Goal: Task Accomplishment & Management: Check status

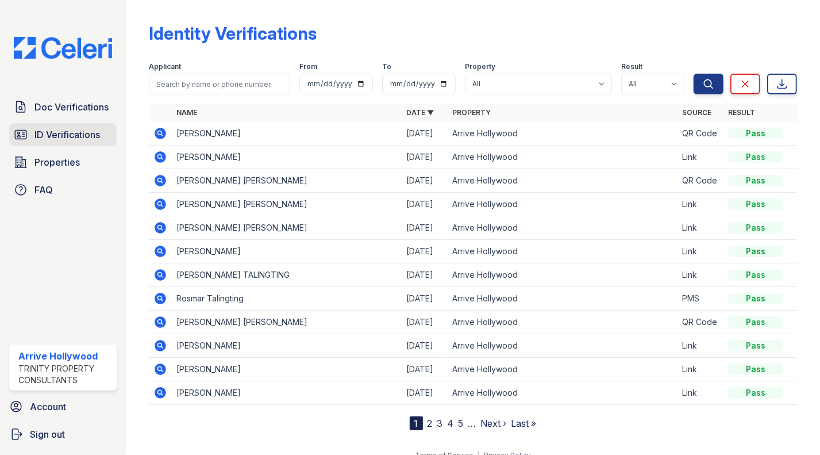
click at [63, 134] on span "ID Verifications" at bounding box center [67, 135] width 66 height 14
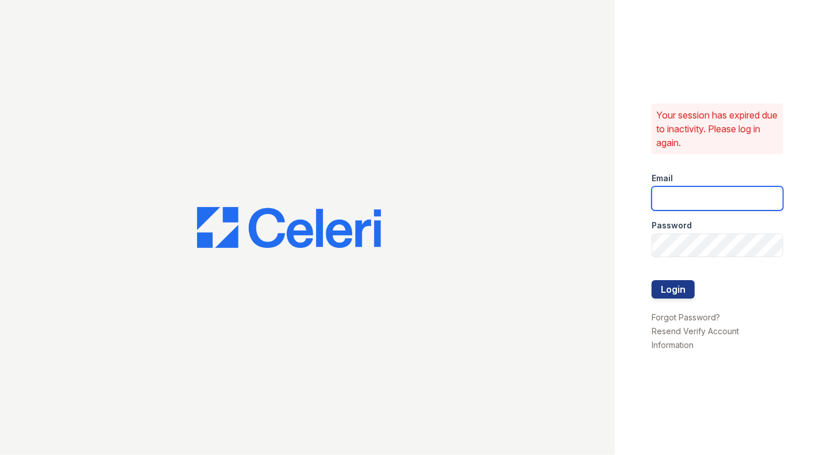
click at [683, 206] on input "email" at bounding box center [718, 198] width 132 height 24
type input "[EMAIL_ADDRESS][DOMAIN_NAME]"
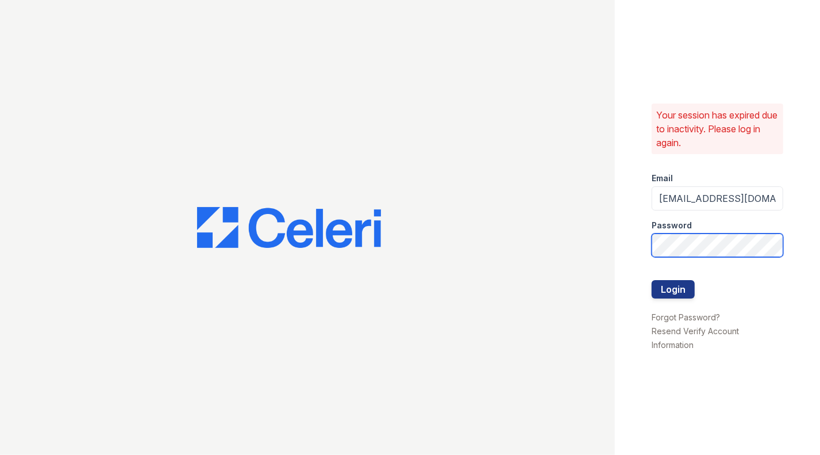
click at [652, 280] on button "Login" at bounding box center [673, 289] width 43 height 18
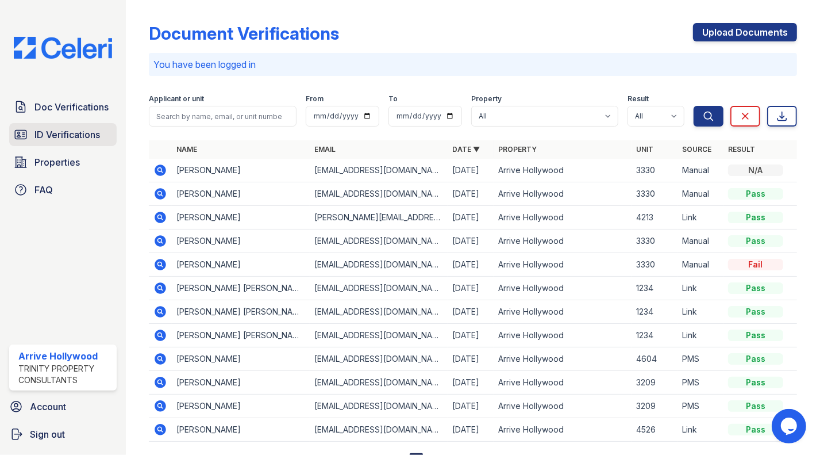
click at [57, 136] on span "ID Verifications" at bounding box center [67, 135] width 66 height 14
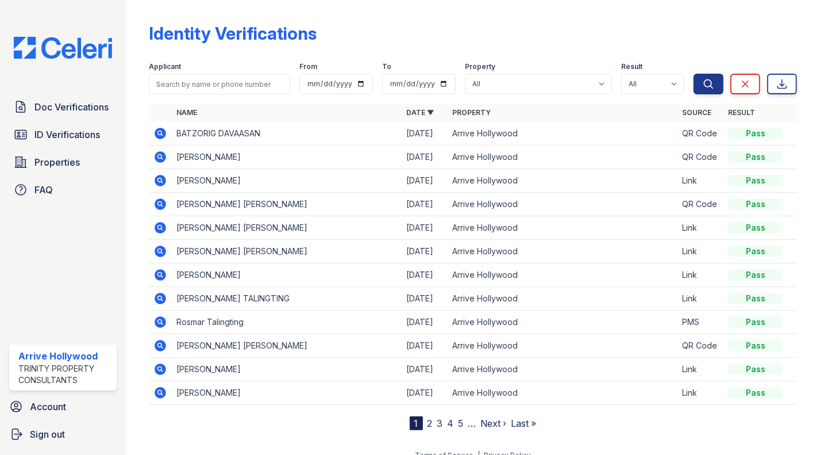
click at [157, 132] on icon at bounding box center [160, 133] width 14 height 14
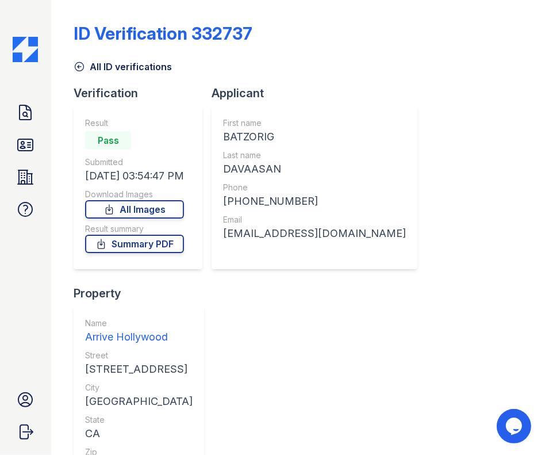
click at [160, 151] on div "Pass" at bounding box center [134, 140] width 99 height 23
click at [242, 136] on div "BATZORIG" at bounding box center [314, 137] width 183 height 16
copy div "BATZORIG"
click at [214, 133] on div "First name [GEOGRAPHIC_DATA] Last name [GEOGRAPHIC_DATA] Phone [PHONE_NUMBER] E…" at bounding box center [314, 187] width 206 height 163
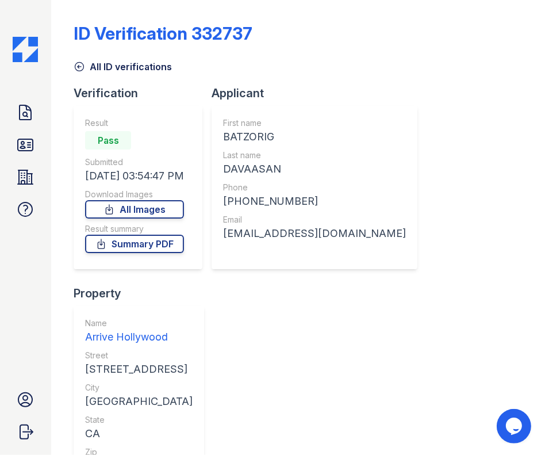
click at [264, 173] on div "DAVAASAN" at bounding box center [314, 169] width 183 height 16
copy div "DAVAASAN"
click at [194, 122] on div "Result Pass Submitted 10/02/25 03:54:47 PM Download Images All Images Result su…" at bounding box center [138, 187] width 129 height 163
click at [255, 201] on div "+17204486304" at bounding box center [314, 201] width 183 height 16
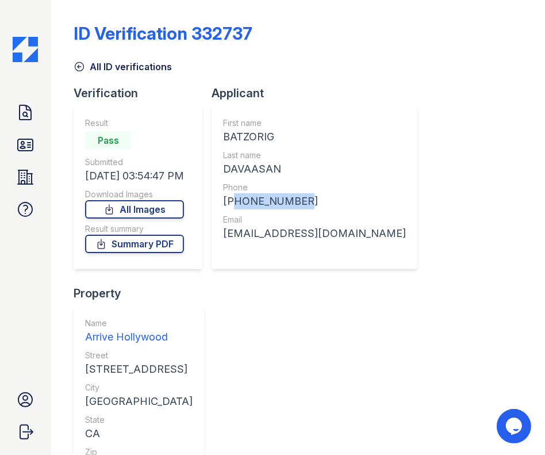
click at [255, 201] on div "+17204486304" at bounding box center [314, 201] width 183 height 16
click at [275, 201] on div "+17204486304" at bounding box center [314, 201] width 183 height 16
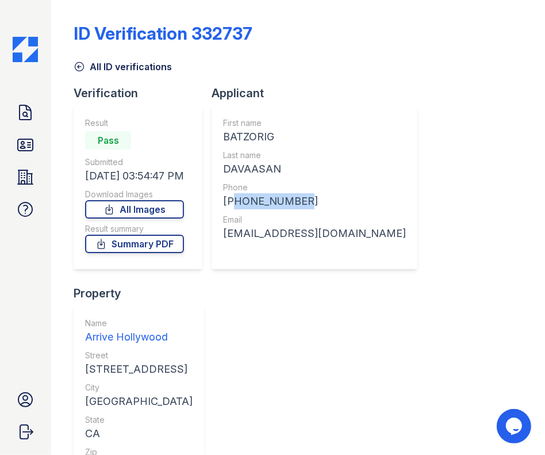
copy div "17204486304"
click at [202, 161] on div "Result Pass Submitted 10/02/25 03:54:47 PM Download Images All Images Result su…" at bounding box center [138, 187] width 129 height 163
click at [277, 232] on div "eyelander0607@gmail.com" at bounding box center [314, 233] width 183 height 16
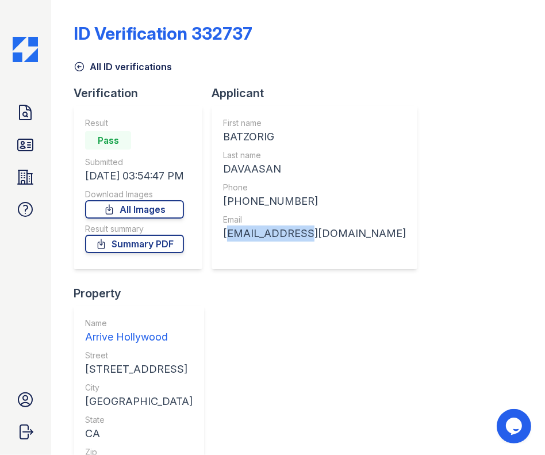
click at [277, 232] on div "eyelander0607@gmail.com" at bounding box center [314, 233] width 183 height 16
copy div "eyelander0607@gmail.com"
click at [137, 149] on div "Pass" at bounding box center [134, 140] width 99 height 23
click at [253, 134] on div "BATZORIG" at bounding box center [314, 137] width 183 height 16
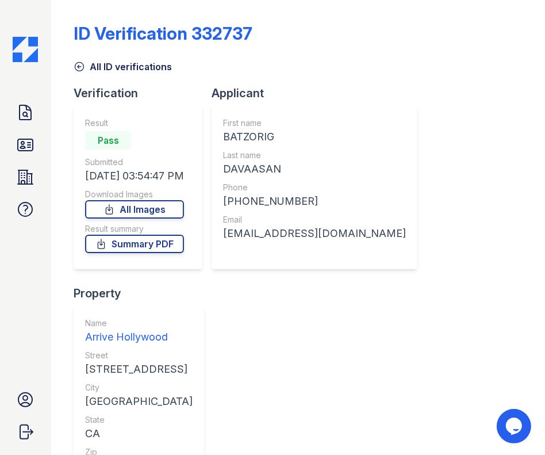
click at [253, 134] on div "BATZORIG" at bounding box center [314, 137] width 183 height 16
copy div "BATZORIG"
click at [71, 159] on div at bounding box center [72, 332] width 5 height 655
